Goal: Task Accomplishment & Management: Manage account settings

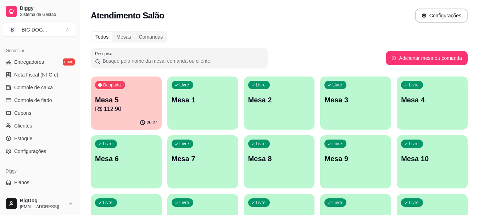
scroll to position [295, 0]
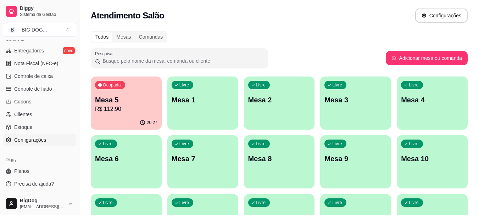
click at [38, 139] on span "Configurações" at bounding box center [30, 140] width 32 height 7
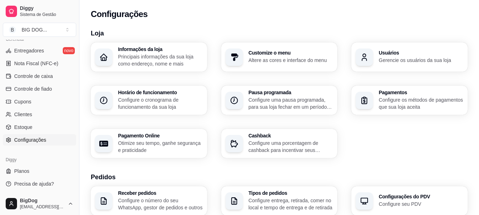
click at [396, 48] on div "Usuários Gerencie os usuários da sua loja" at bounding box center [409, 57] width 116 height 29
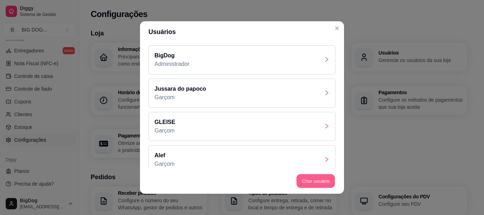
click at [318, 184] on button "Criar usuário" at bounding box center [316, 181] width 39 height 14
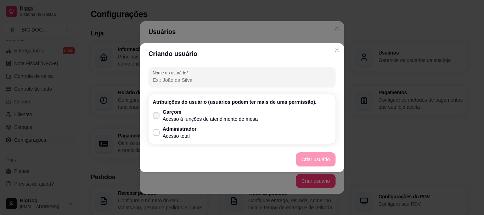
click at [163, 111] on p "Garçom" at bounding box center [210, 112] width 95 height 7
click at [157, 117] on input "Garçom Acesso à funções de atendimento de mesa" at bounding box center [154, 119] width 5 height 5
checkbox input "true"
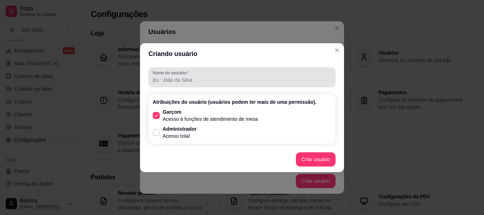
click at [187, 80] on input "Nome do usurário" at bounding box center [242, 80] width 179 height 7
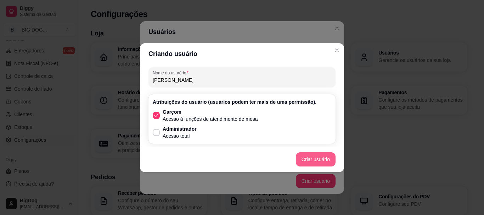
type input "[PERSON_NAME]"
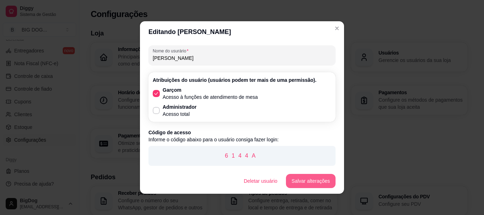
click at [313, 184] on button "Salvar alterações" at bounding box center [311, 181] width 50 height 14
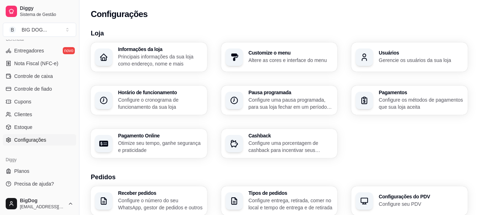
click at [46, 70] on ul "Entregadores novo Nota Fiscal (NFC-e) Controle de caixa Controle de fiado Cupon…" at bounding box center [39, 95] width 73 height 101
click at [45, 62] on span "Nota Fiscal (NFC-e)" at bounding box center [36, 63] width 44 height 7
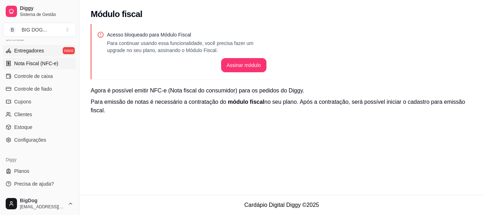
click at [41, 49] on span "Entregadores" at bounding box center [29, 50] width 30 height 7
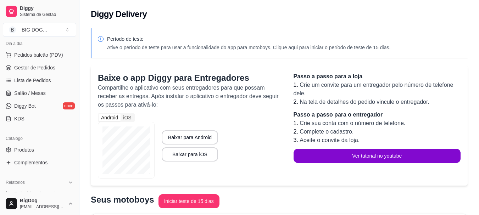
scroll to position [40, 0]
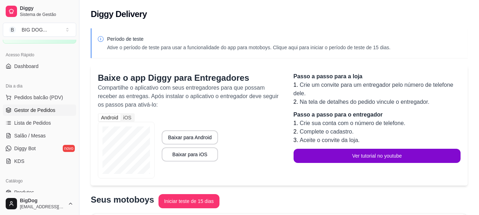
click at [32, 110] on span "Gestor de Pedidos" at bounding box center [34, 110] width 41 height 7
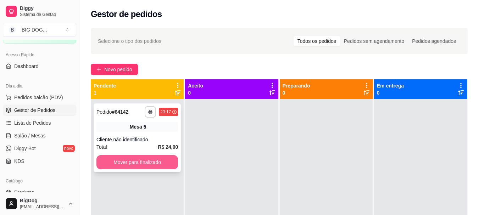
click at [123, 162] on button "Mover para finalizado" at bounding box center [137, 162] width 82 height 14
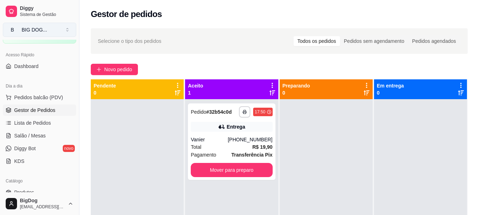
click at [46, 30] on div "BIG DOG ..." at bounding box center [35, 29] width 26 height 7
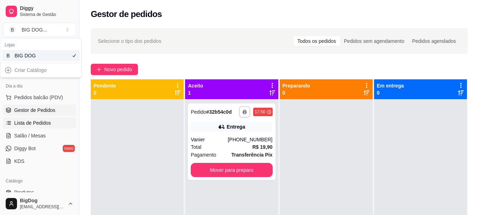
click at [61, 120] on link "Lista de Pedidos" at bounding box center [39, 122] width 73 height 11
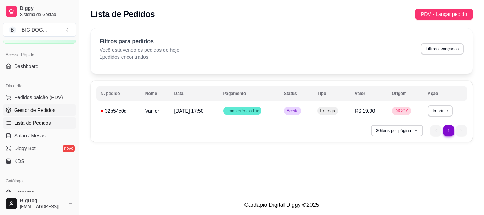
click at [58, 109] on link "Gestor de Pedidos" at bounding box center [39, 110] width 73 height 11
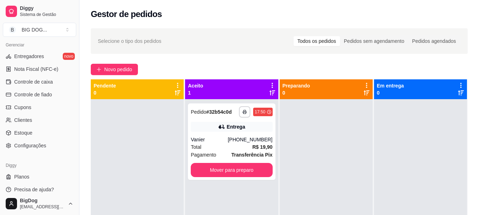
scroll to position [290, 0]
click at [37, 144] on span "Configurações" at bounding box center [30, 144] width 32 height 7
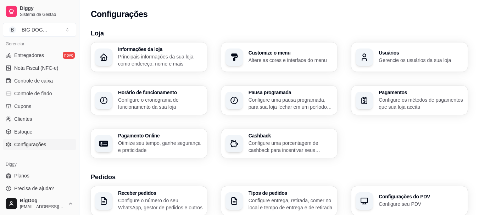
click at [389, 58] on p "Gerencie os usuários da sua loja" at bounding box center [421, 60] width 85 height 7
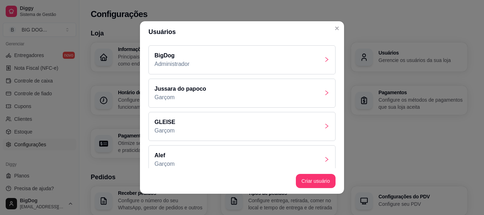
click at [313, 162] on div "[PERSON_NAME]" at bounding box center [242, 159] width 187 height 29
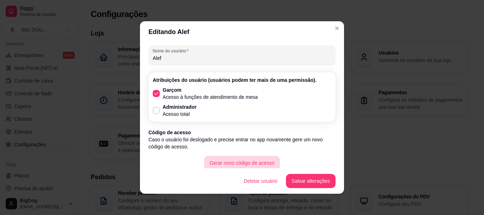
click at [261, 158] on button "Gerar novo código de acesso" at bounding box center [242, 163] width 76 height 14
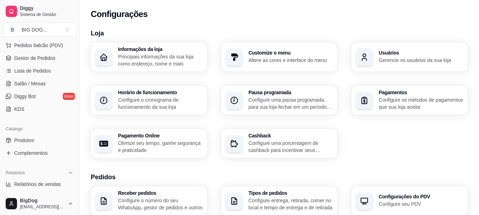
scroll to position [78, 0]
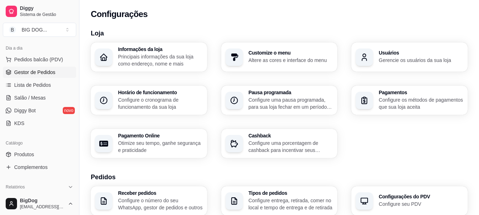
click at [57, 69] on link "Gestor de Pedidos" at bounding box center [39, 72] width 73 height 11
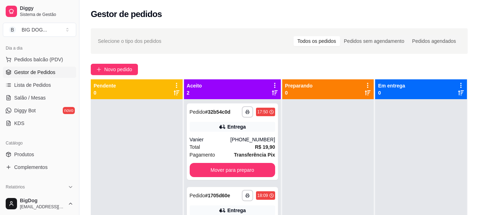
click at [3, 67] on link "Gestor de Pedidos" at bounding box center [39, 72] width 73 height 11
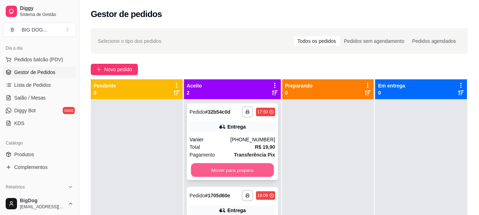
click at [218, 173] on button "Mover para preparo" at bounding box center [232, 170] width 83 height 14
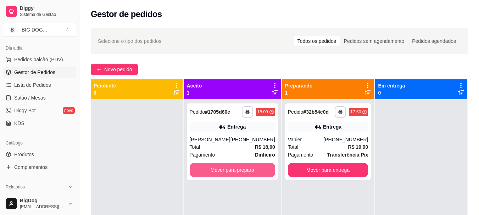
click at [218, 173] on button "Mover para preparo" at bounding box center [232, 170] width 85 height 14
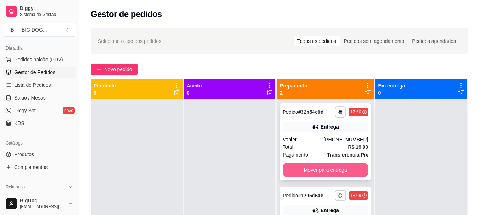
click at [317, 171] on button "Mover para entrega" at bounding box center [325, 170] width 85 height 14
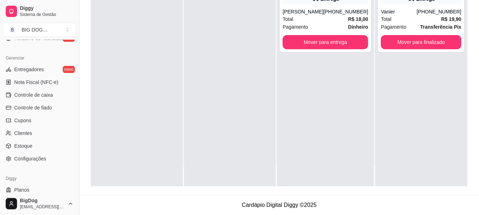
scroll to position [295, 0]
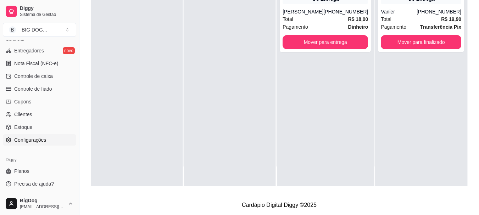
click at [30, 141] on span "Configurações" at bounding box center [30, 140] width 32 height 7
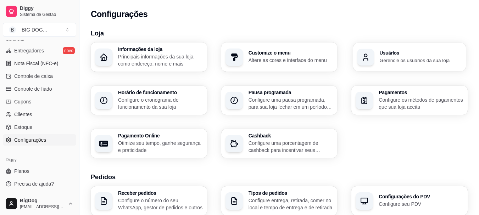
click at [411, 54] on h3 "Usuários" at bounding box center [421, 53] width 82 height 5
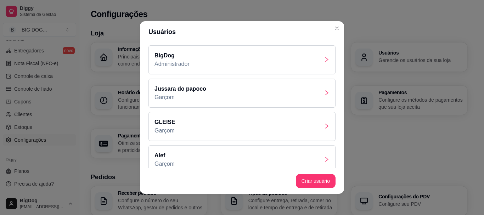
click at [309, 126] on div "GLEISE Garçom" at bounding box center [242, 126] width 187 height 29
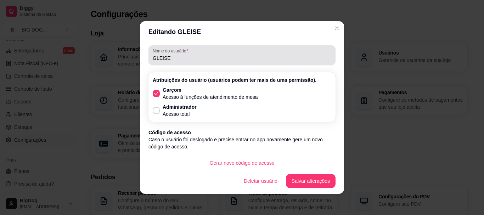
click at [218, 57] on input "GLEISE" at bounding box center [242, 58] width 179 height 7
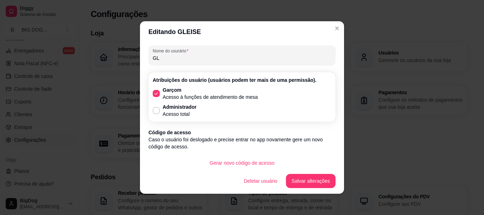
type input "G"
click at [247, 162] on button "Gerar novo código de acesso" at bounding box center [242, 163] width 74 height 14
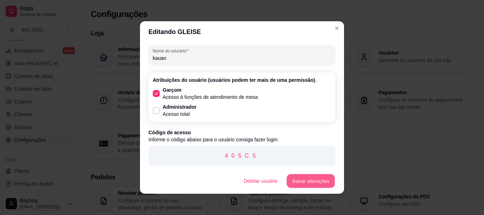
click at [305, 175] on button "Salvar alterações" at bounding box center [311, 181] width 48 height 14
click at [211, 56] on input "kauan" at bounding box center [242, 58] width 179 height 7
type input "kauan chupaõ"
click at [318, 180] on button "Salvar alterações" at bounding box center [311, 181] width 48 height 14
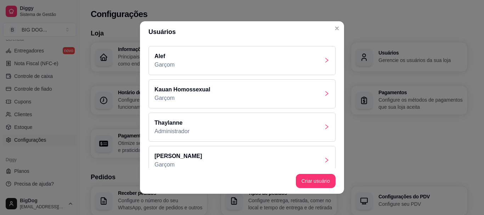
scroll to position [109, 0]
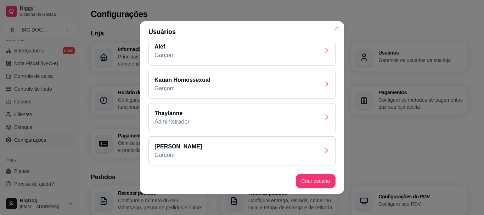
click at [256, 84] on div "Kauan Homossexual Garçom" at bounding box center [242, 84] width 187 height 29
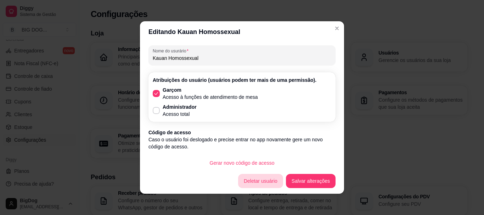
click at [272, 182] on button "Deletar usuário" at bounding box center [260, 181] width 45 height 14
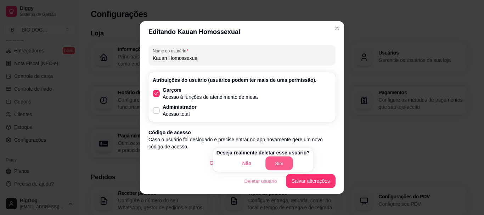
click at [279, 163] on button "Sim" at bounding box center [280, 164] width 28 height 14
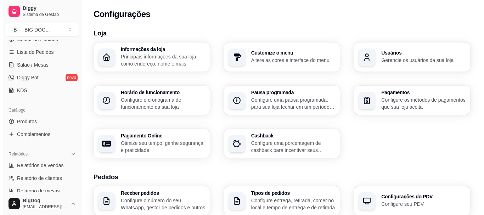
scroll to position [82, 0]
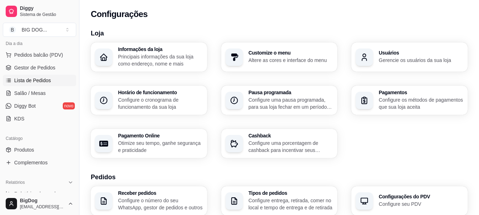
click at [32, 80] on span "Lista de Pedidos" at bounding box center [32, 80] width 37 height 7
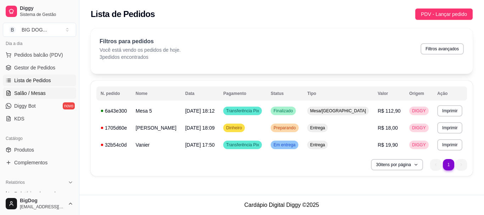
click at [38, 89] on link "Salão / Mesas" at bounding box center [39, 93] width 73 height 11
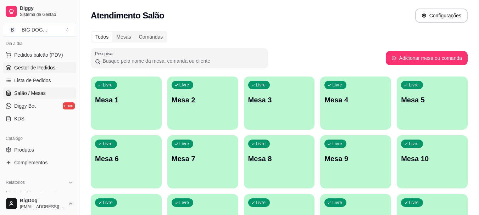
click at [36, 68] on span "Gestor de Pedidos" at bounding box center [34, 67] width 41 height 7
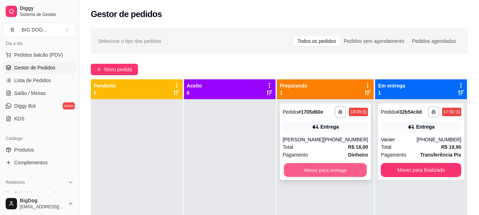
click at [326, 173] on button "Mover para entrega" at bounding box center [325, 170] width 83 height 14
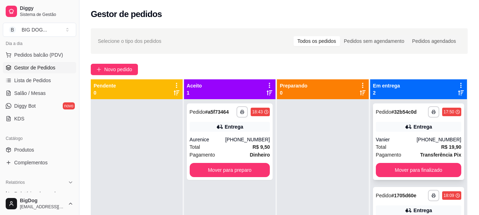
click at [433, 141] on div "[PHONE_NUMBER]" at bounding box center [439, 139] width 45 height 7
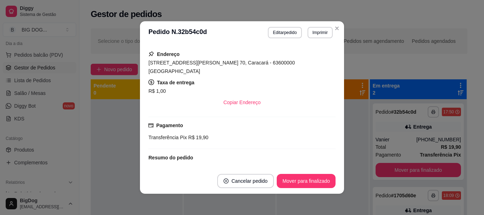
scroll to position [157, 0]
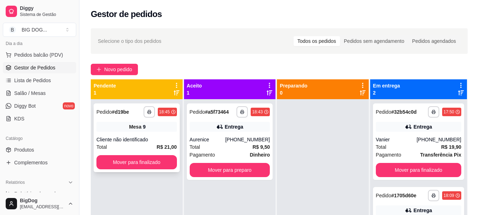
click at [145, 133] on div "**********" at bounding box center [137, 138] width 86 height 69
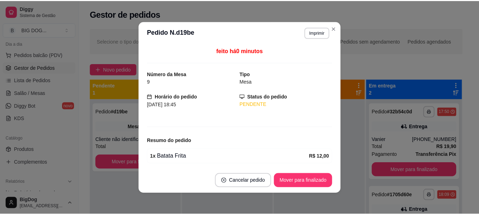
scroll to position [48, 0]
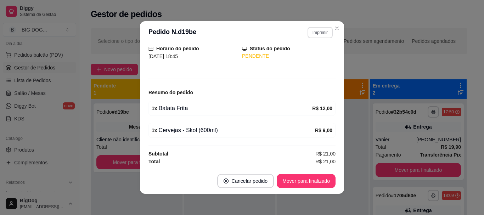
click at [323, 33] on button "Imprimir" at bounding box center [320, 32] width 25 height 11
click at [302, 61] on button "IMPRESSORA" at bounding box center [305, 57] width 50 height 11
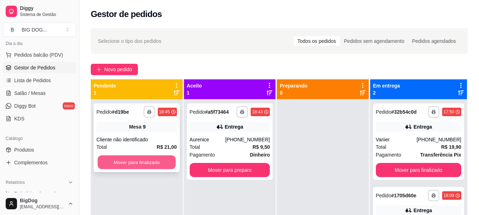
click at [154, 165] on button "Mover para finalizado" at bounding box center [137, 163] width 78 height 14
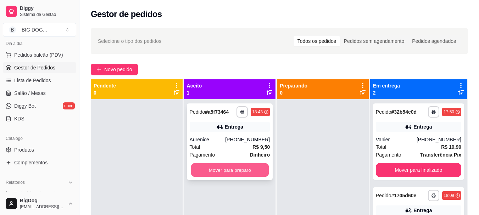
click at [224, 171] on button "Mover para preparo" at bounding box center [230, 170] width 78 height 14
